Goal: Task Accomplishment & Management: Manage account settings

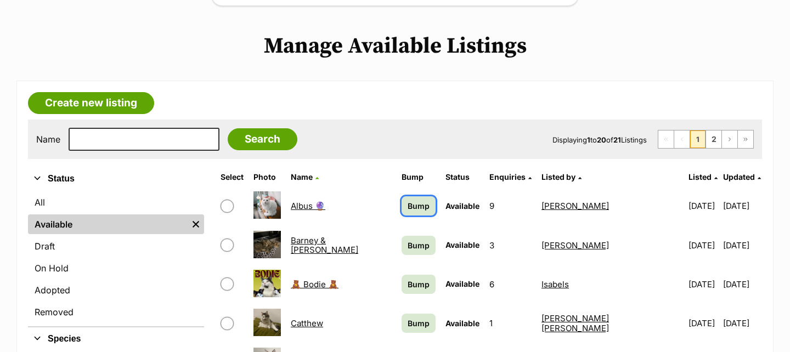
click at [419, 203] on span "Bump" at bounding box center [418, 206] width 22 height 12
click at [418, 239] on link "Bump" at bounding box center [418, 245] width 34 height 19
click at [418, 289] on span "Bump" at bounding box center [418, 285] width 22 height 12
click at [419, 327] on span "Bump" at bounding box center [418, 323] width 22 height 12
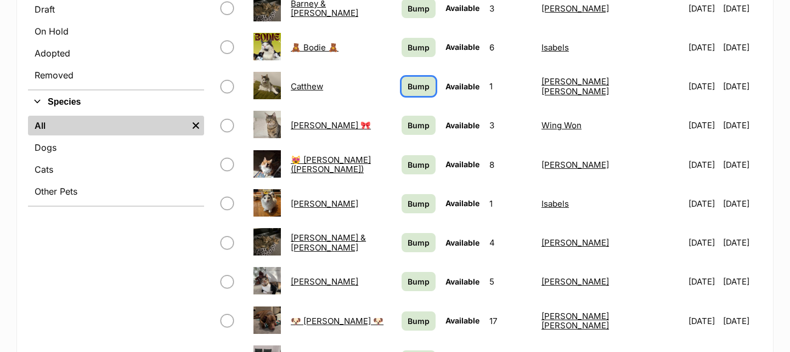
scroll to position [447, 0]
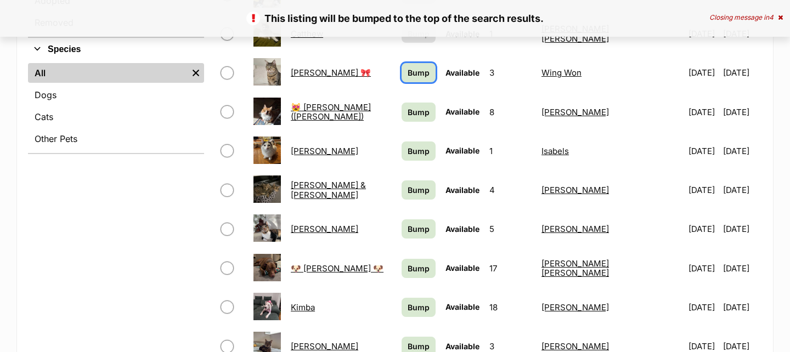
click at [424, 71] on link "Bump" at bounding box center [418, 72] width 34 height 19
click at [423, 117] on link "Bump" at bounding box center [418, 112] width 34 height 19
click at [416, 157] on link "Bump" at bounding box center [418, 150] width 34 height 19
click at [415, 189] on span "Bump" at bounding box center [418, 190] width 22 height 12
click at [415, 232] on span "Bump" at bounding box center [418, 229] width 22 height 12
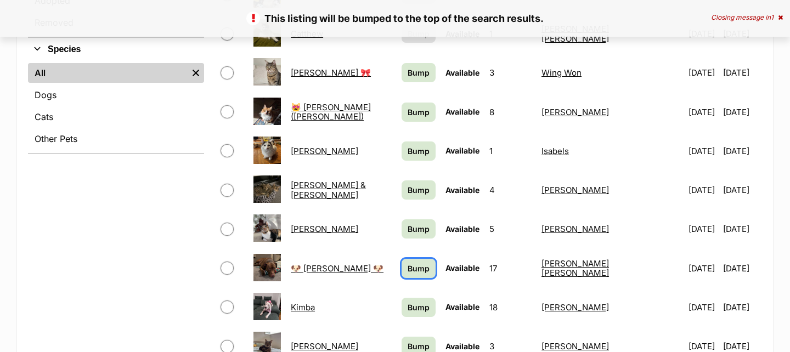
click at [416, 267] on span "Bump" at bounding box center [418, 269] width 22 height 12
click at [415, 309] on span "Bump" at bounding box center [418, 308] width 22 height 12
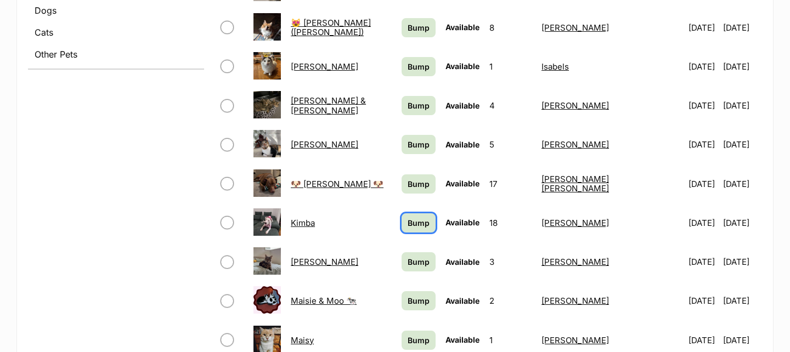
scroll to position [594, 0]
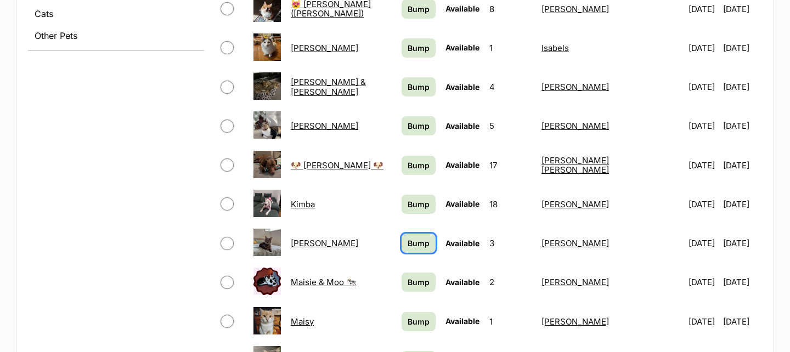
click at [417, 241] on span "Bump" at bounding box center [418, 243] width 22 height 12
click at [417, 280] on span "Bump" at bounding box center [418, 282] width 22 height 12
click at [416, 328] on link "Bump" at bounding box center [418, 321] width 34 height 19
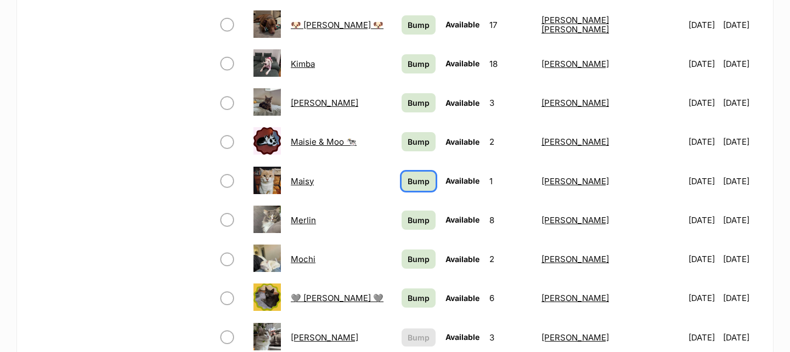
scroll to position [745, 0]
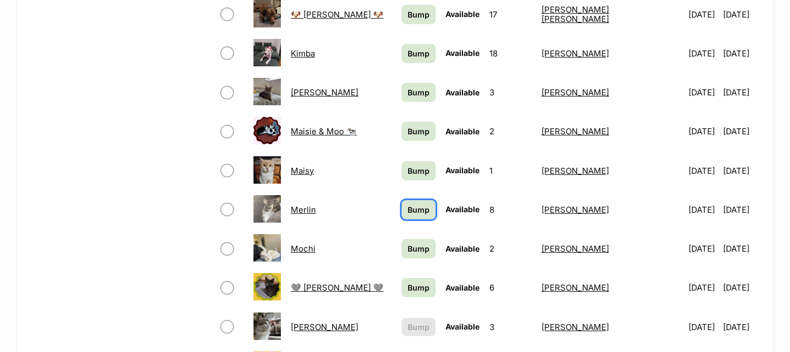
click at [418, 205] on span "Bump" at bounding box center [418, 210] width 22 height 12
click at [417, 253] on span "Bump" at bounding box center [418, 249] width 22 height 12
click at [417, 289] on span "Bump" at bounding box center [418, 288] width 22 height 12
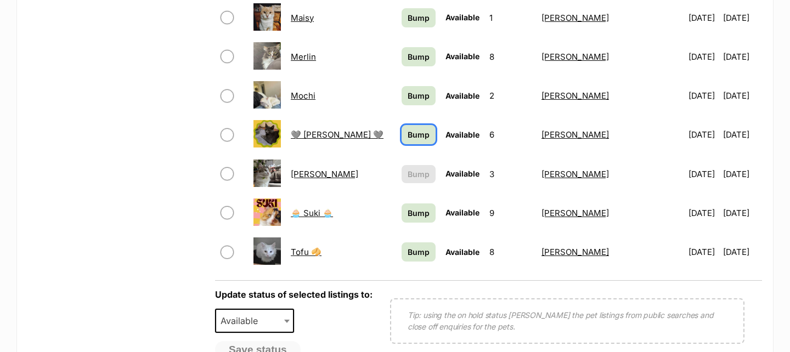
scroll to position [930, 0]
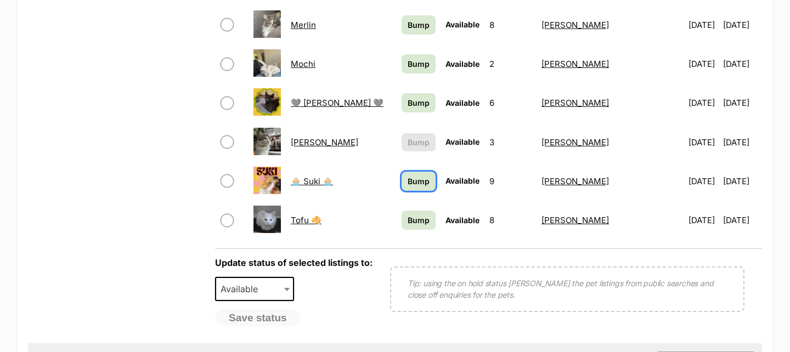
click at [421, 180] on span "Bump" at bounding box center [418, 181] width 22 height 12
click at [421, 213] on link "Bump" at bounding box center [418, 220] width 34 height 19
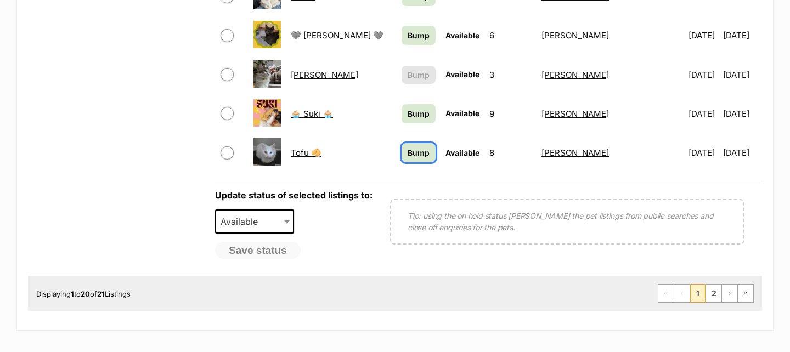
scroll to position [1005, 0]
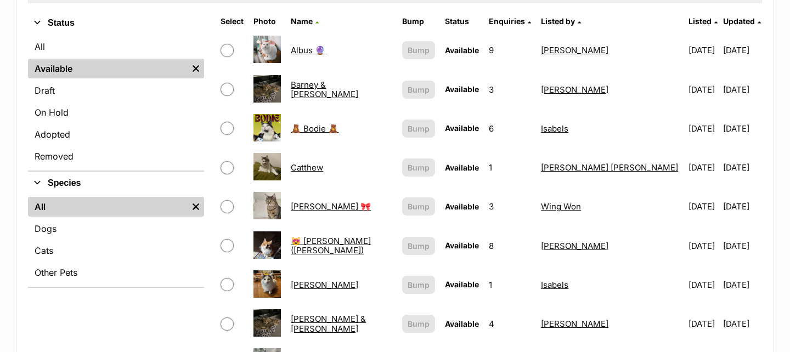
scroll to position [1005, 0]
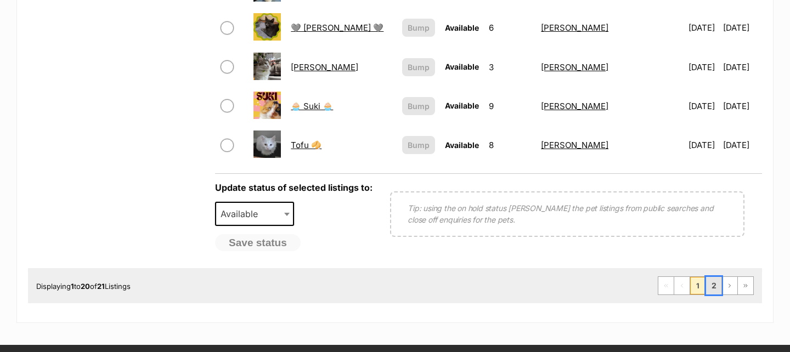
click at [711, 287] on link "2" at bounding box center [713, 286] width 15 height 18
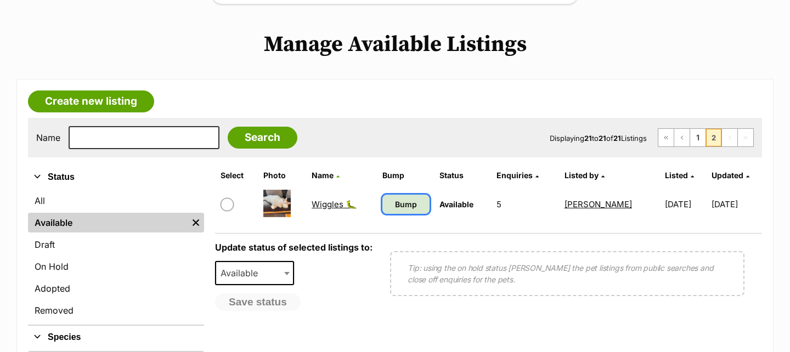
click at [411, 201] on span "Bump" at bounding box center [406, 204] width 22 height 12
